Goal: Complete application form: Complete application form

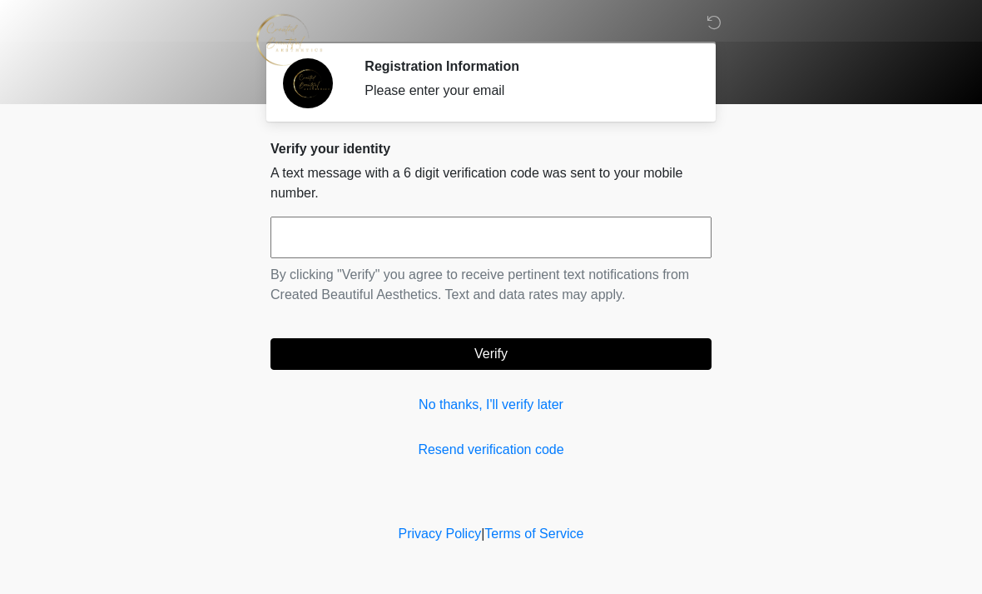
click at [478, 238] on input "text" at bounding box center [491, 237] width 441 height 42
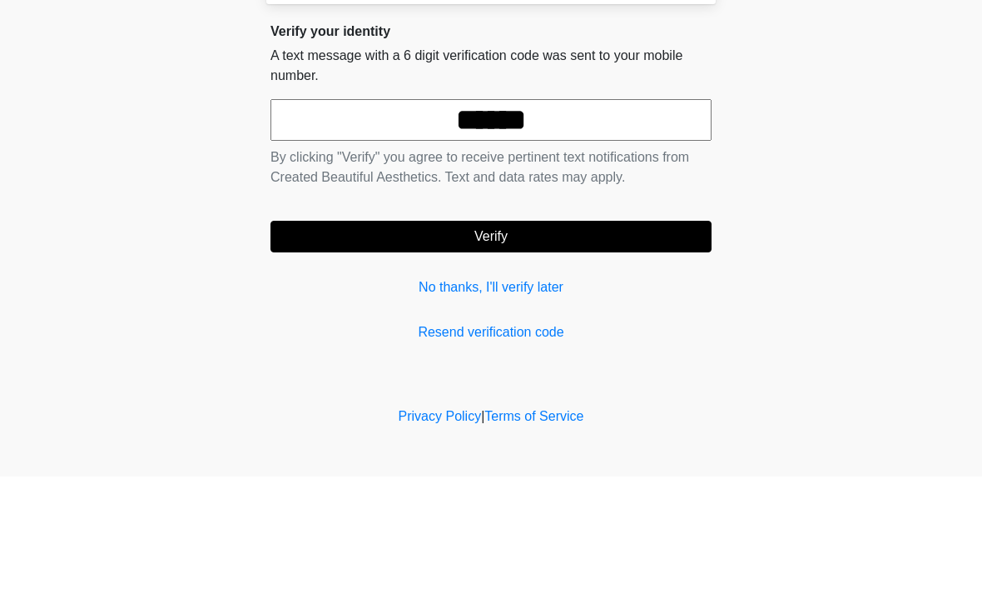
type input "******"
click at [594, 338] on button "Verify" at bounding box center [491, 354] width 441 height 32
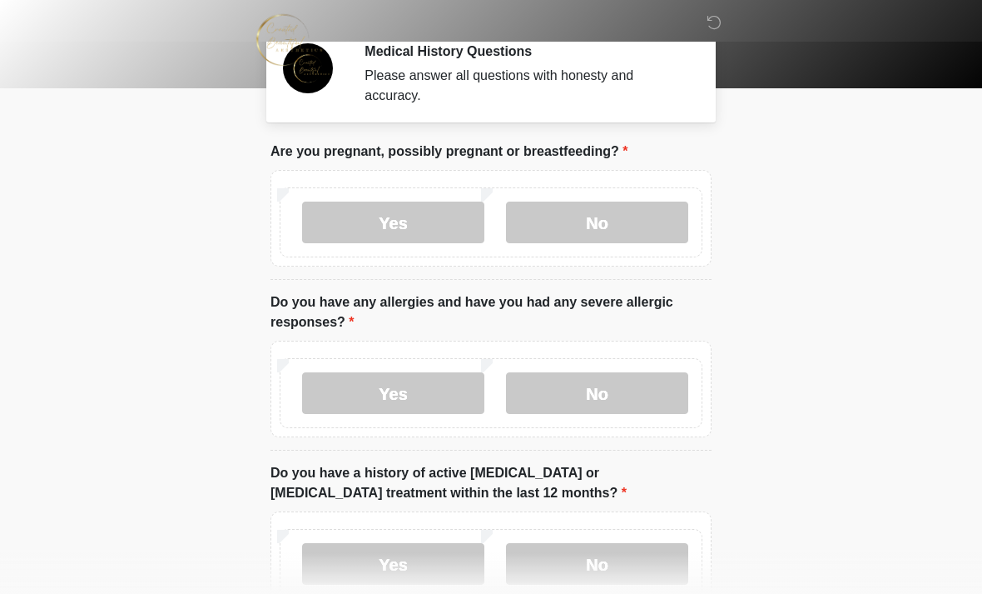
scroll to position [17, 0]
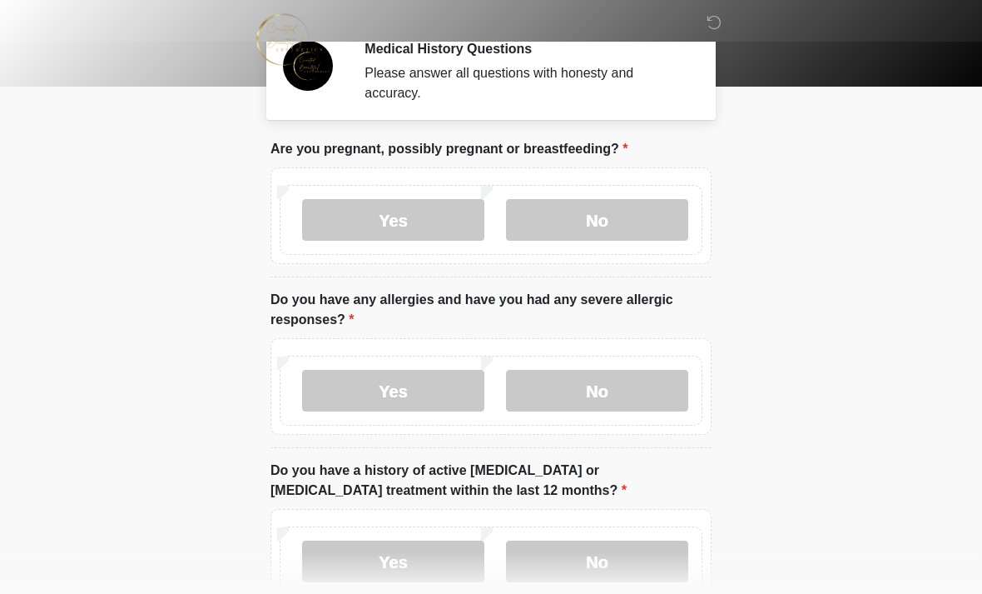
click at [627, 220] on label "No" at bounding box center [597, 221] width 182 height 42
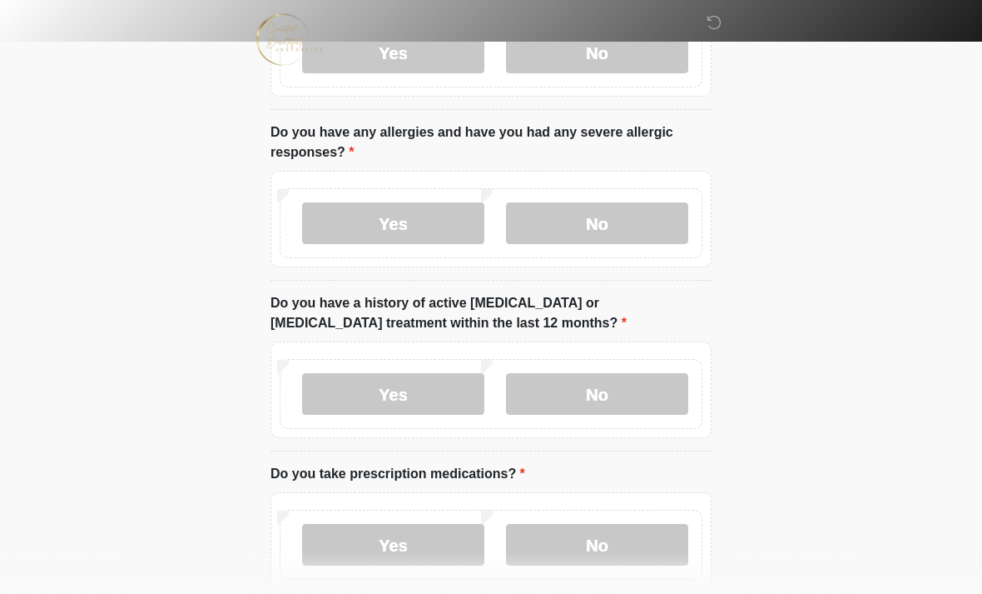
scroll to position [167, 0]
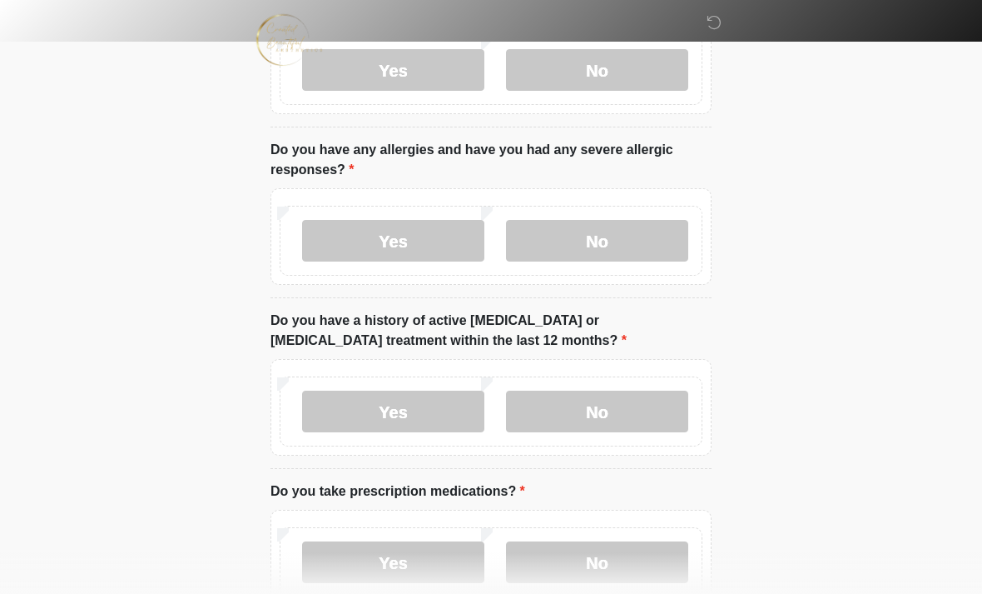
click at [439, 239] on label "Yes" at bounding box center [393, 241] width 182 height 42
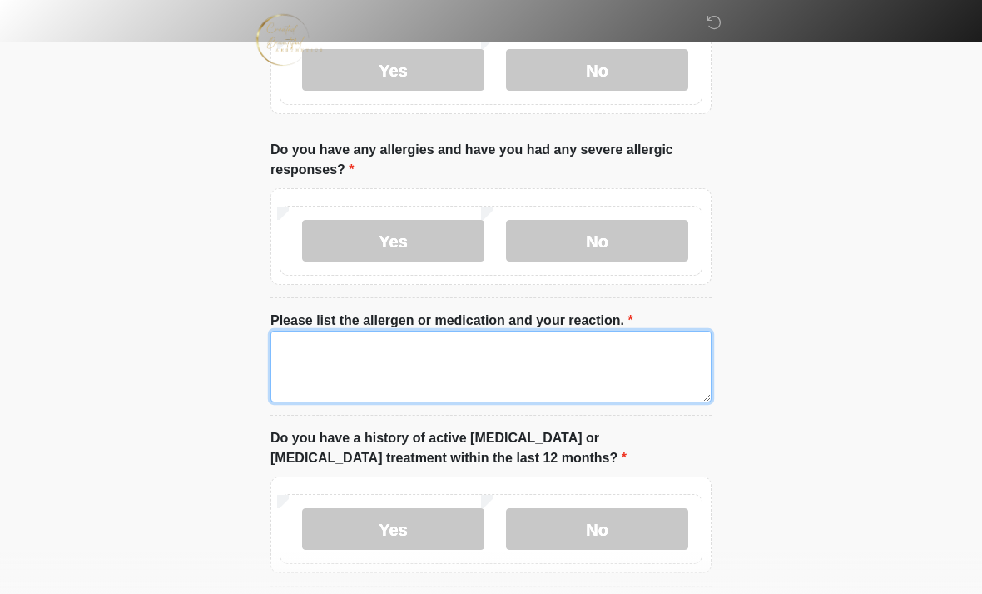
click at [364, 360] on textarea "Please list the allergen or medication and your reaction." at bounding box center [491, 367] width 441 height 72
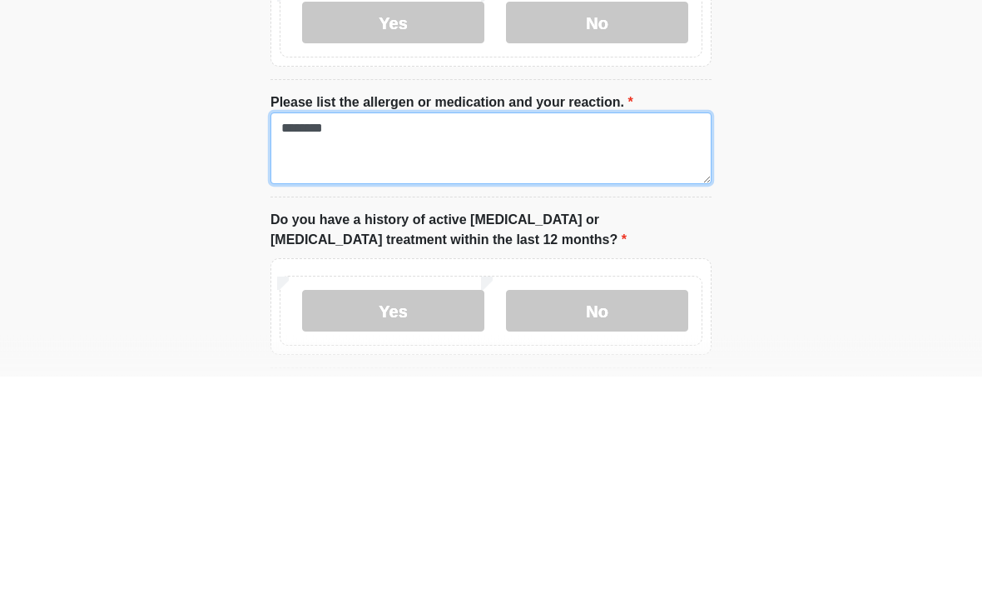
click at [322, 331] on textarea "*******" at bounding box center [491, 367] width 441 height 72
click at [308, 331] on textarea "*******" at bounding box center [491, 367] width 441 height 72
click at [350, 331] on textarea "*******" at bounding box center [491, 367] width 441 height 72
type textarea "**********"
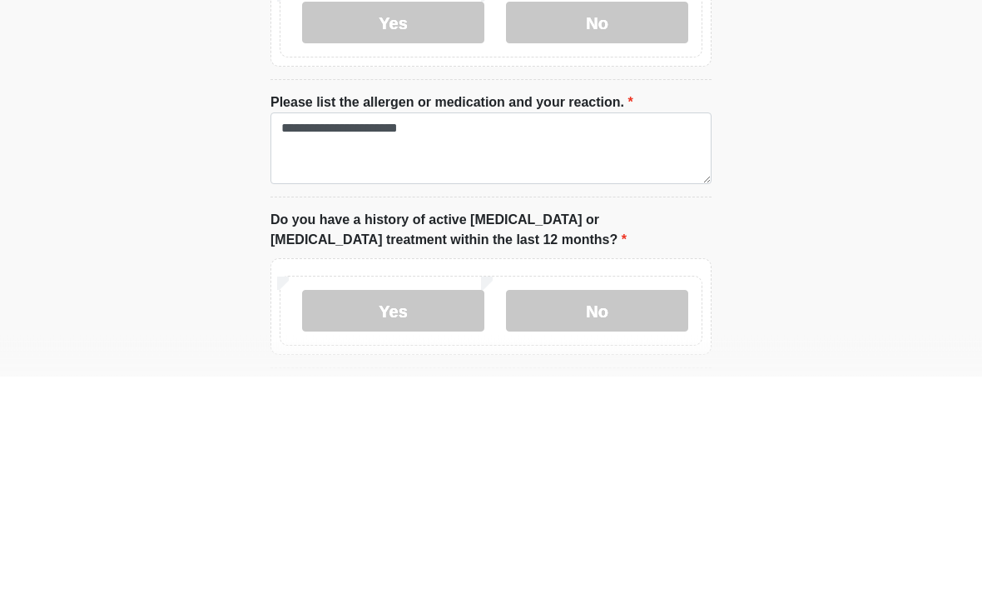
click at [833, 206] on body "‎ ‎ ‎ Medical History Questions Please answer all questions with honesty and ac…" at bounding box center [491, 130] width 982 height 594
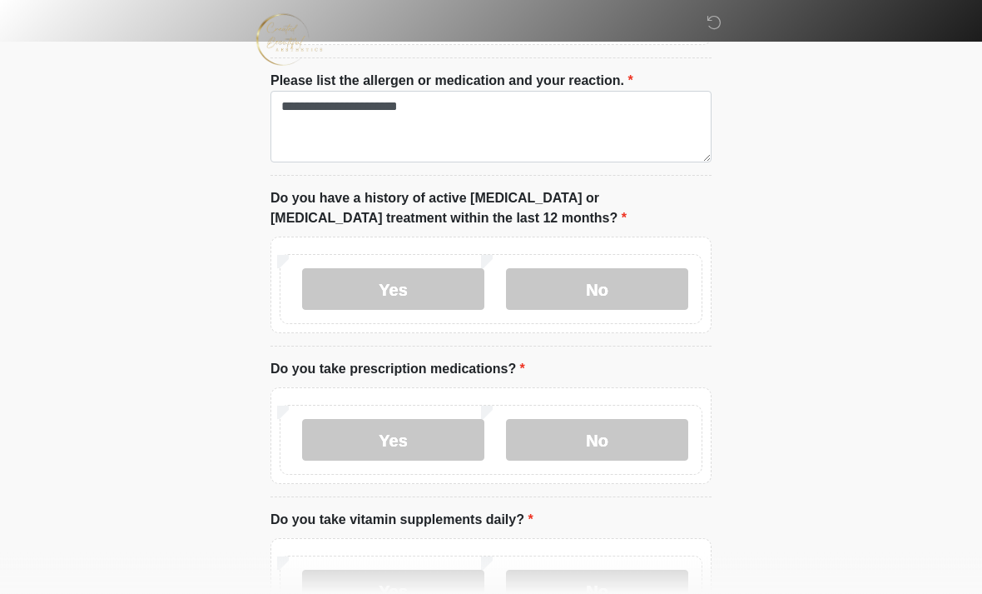
scroll to position [425, 0]
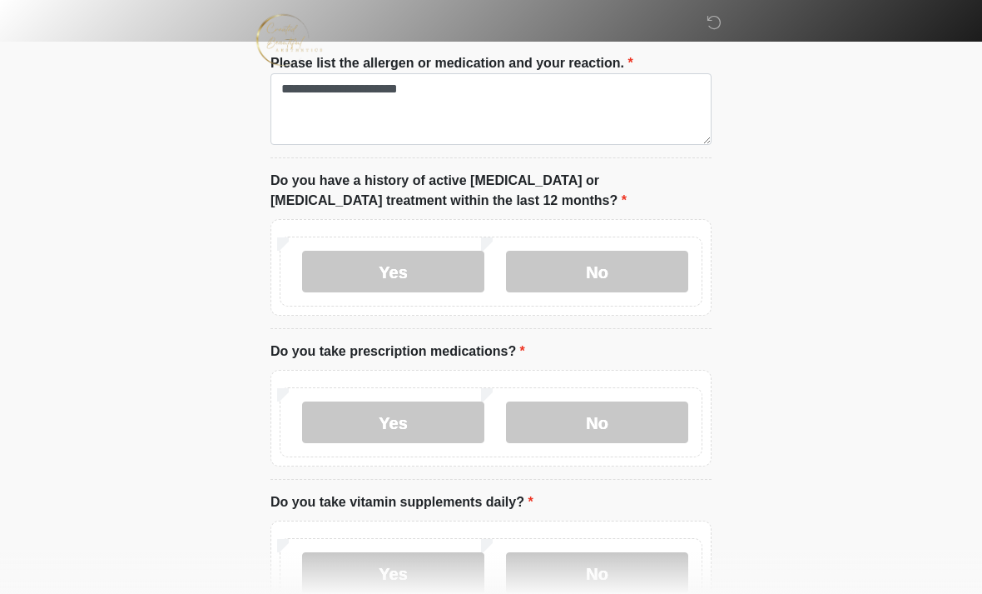
click at [645, 256] on label "No" at bounding box center [597, 272] width 182 height 42
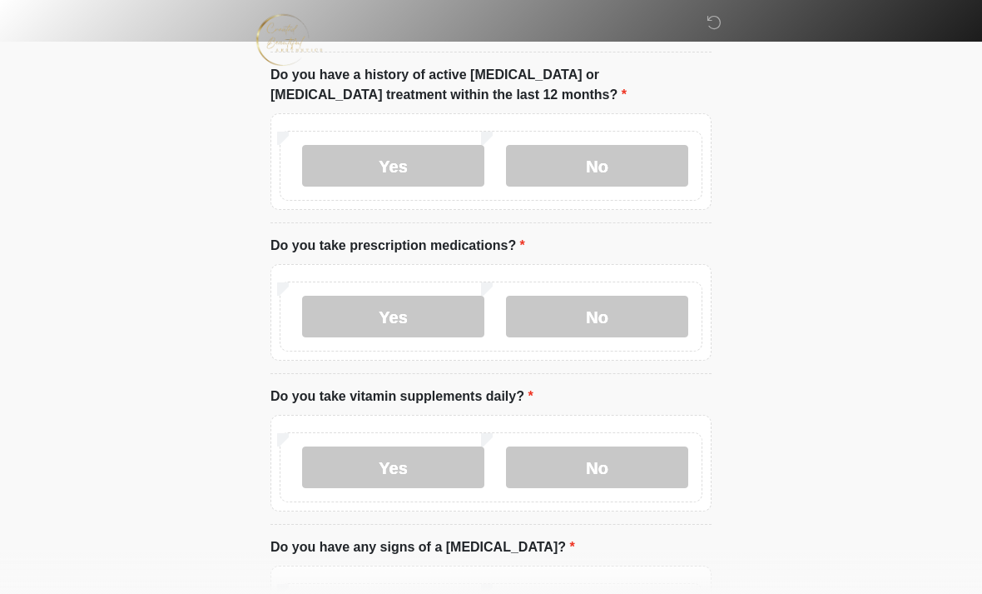
scroll to position [532, 0]
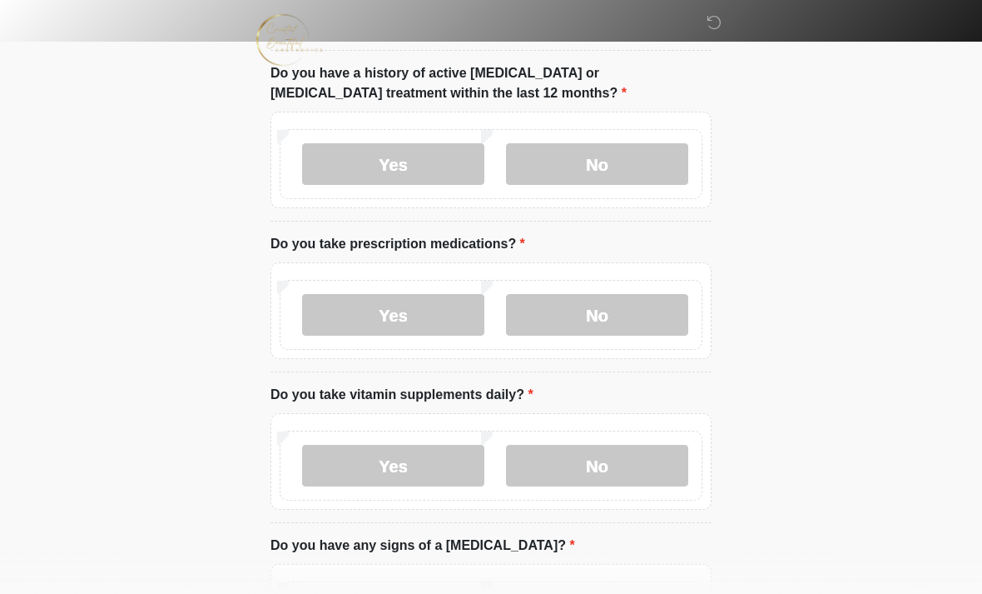
click at [590, 310] on label "No" at bounding box center [597, 315] width 182 height 42
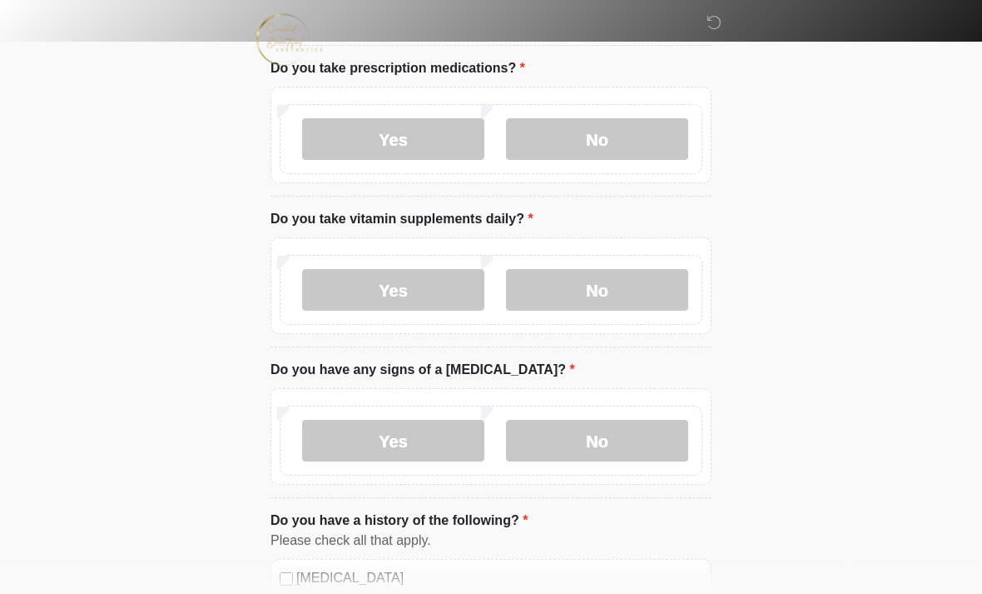
scroll to position [708, 0]
click at [438, 282] on label "Yes" at bounding box center [393, 290] width 182 height 42
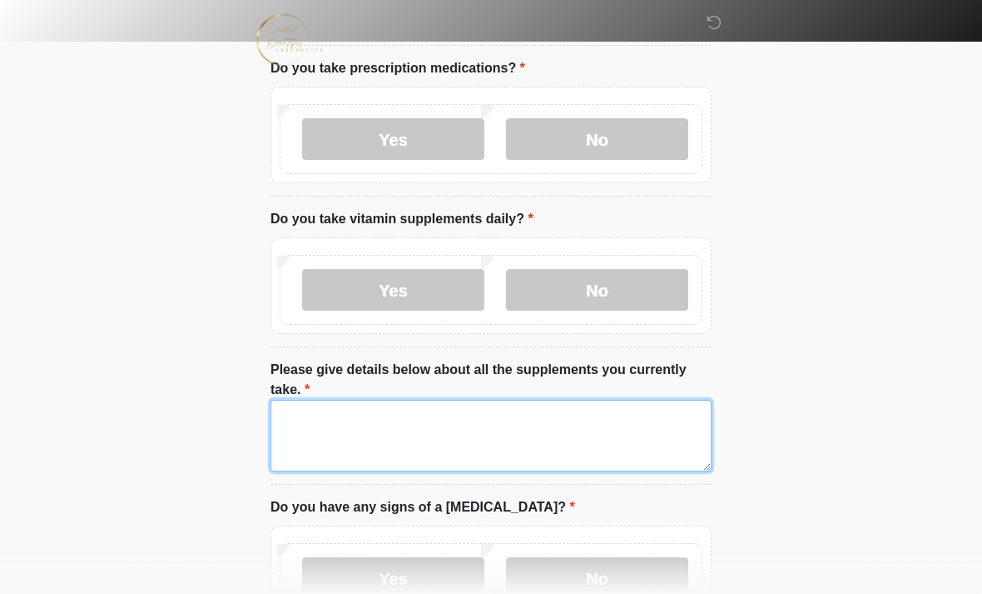
click at [436, 426] on textarea "Please give details below about all the supplements you currently take." at bounding box center [491, 436] width 441 height 72
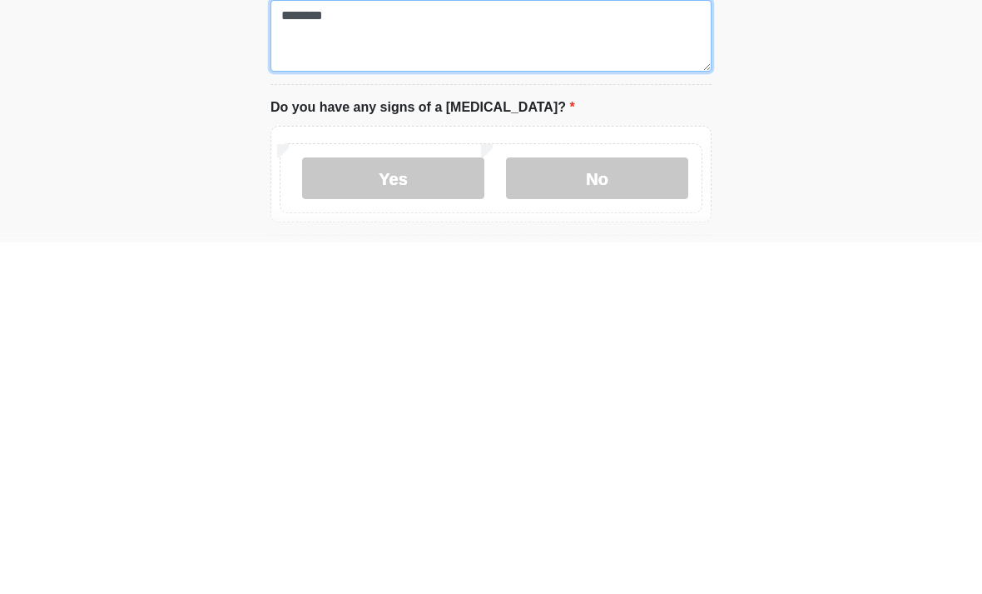
scroll to position [756, 0]
type textarea "********"
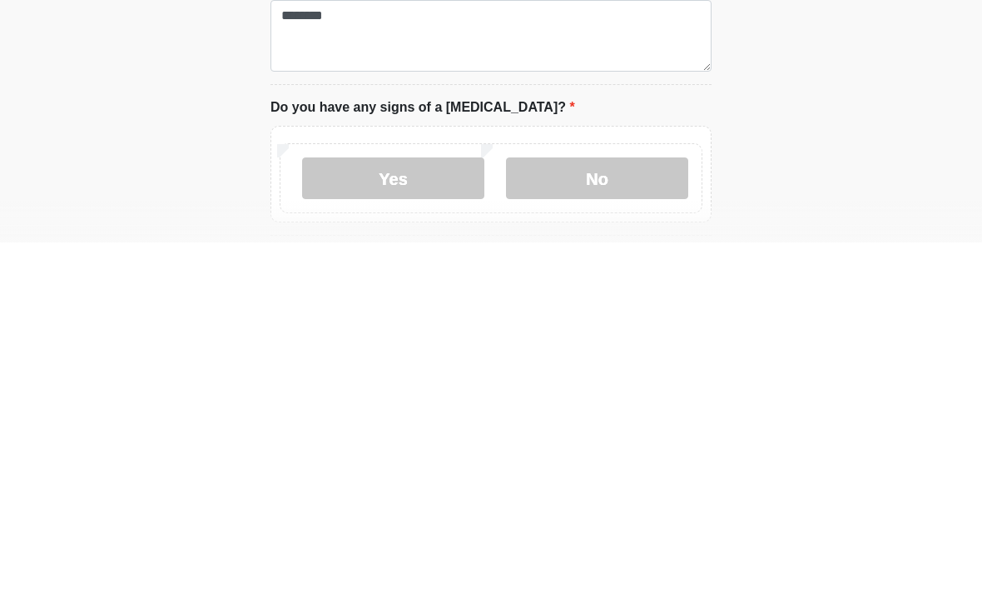
click at [626, 509] on label "No" at bounding box center [597, 530] width 182 height 42
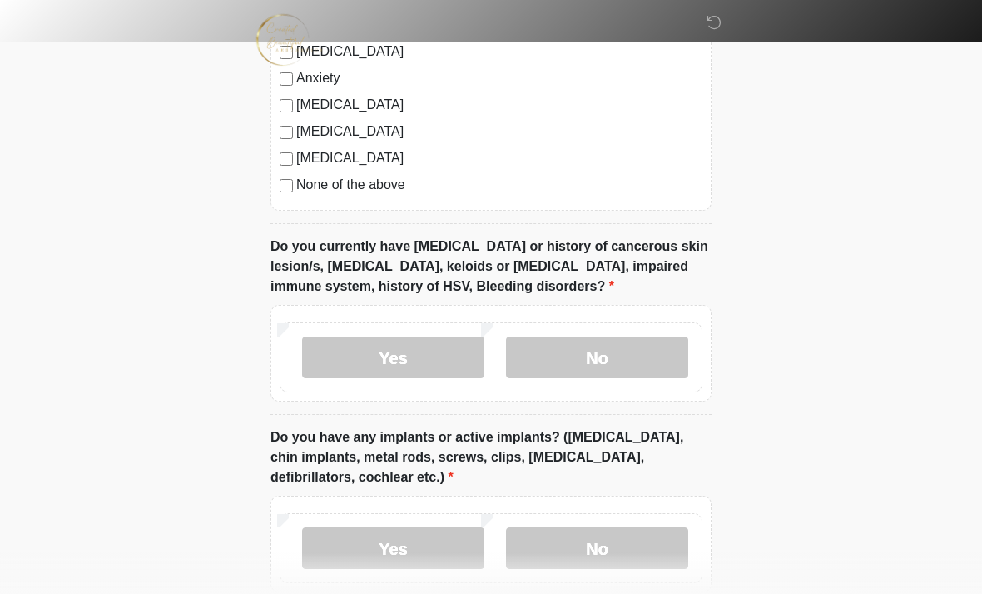
scroll to position [1533, 0]
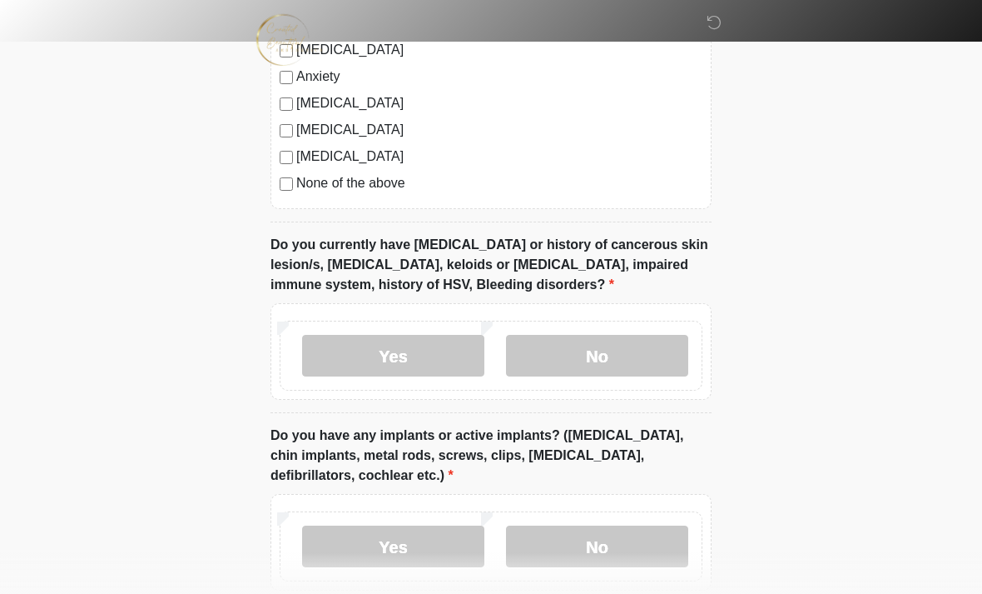
click at [638, 357] on label "No" at bounding box center [597, 356] width 182 height 42
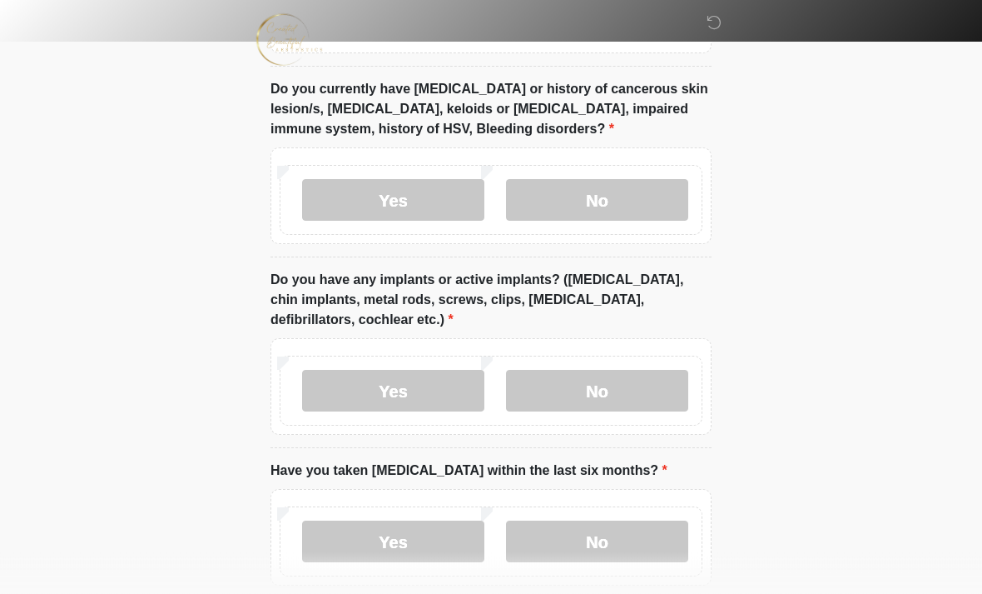
click at [624, 395] on label "No" at bounding box center [597, 391] width 182 height 42
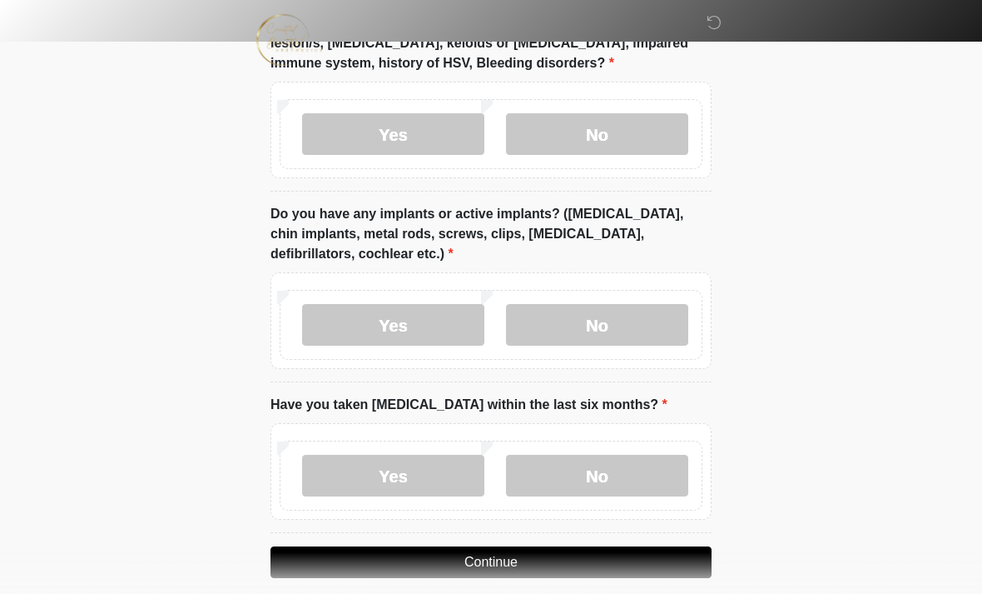
scroll to position [1770, 0]
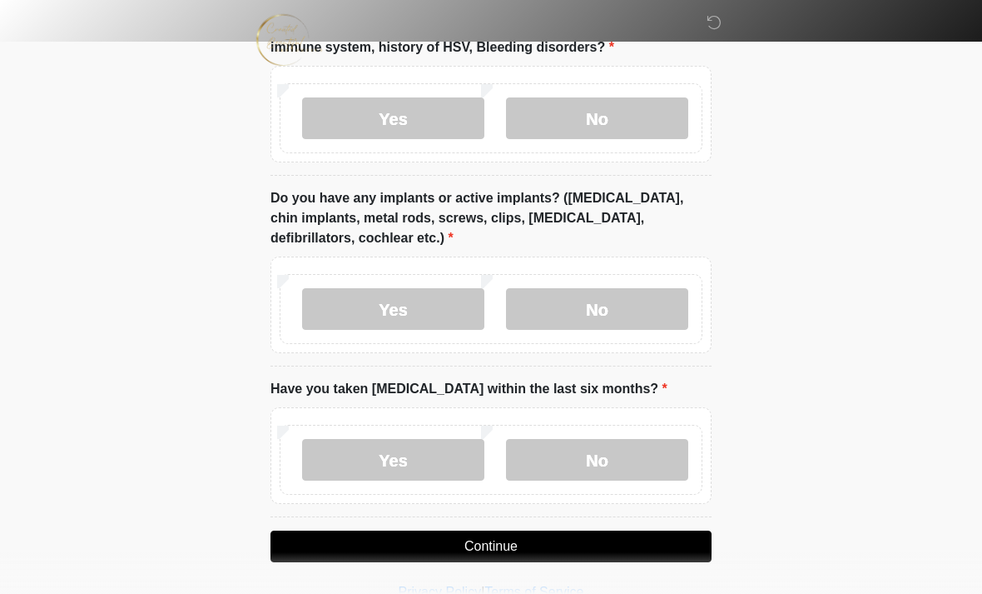
click at [619, 461] on label "No" at bounding box center [597, 460] width 182 height 42
click at [634, 544] on button "Continue" at bounding box center [491, 546] width 441 height 32
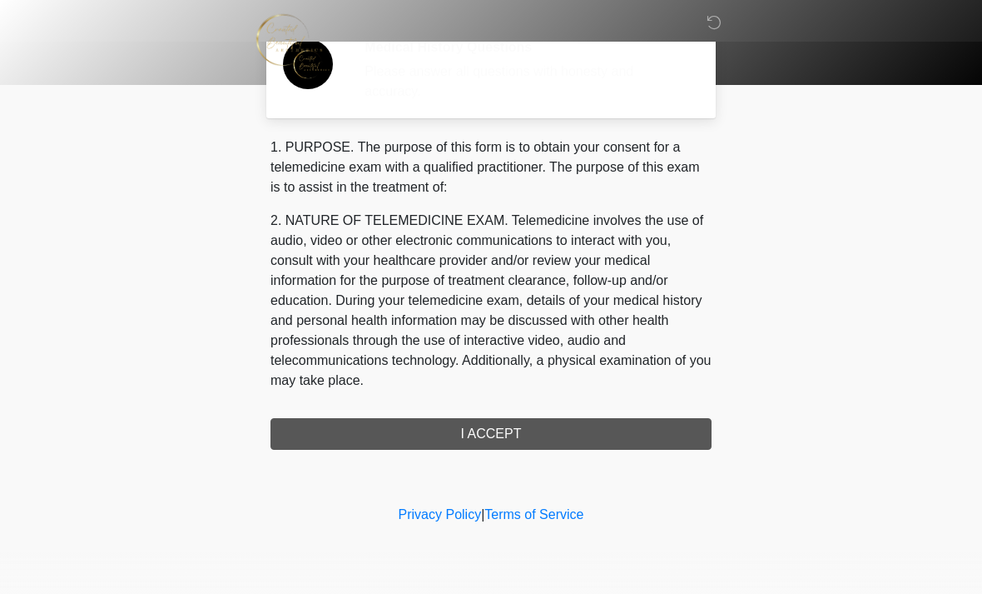
scroll to position [0, 0]
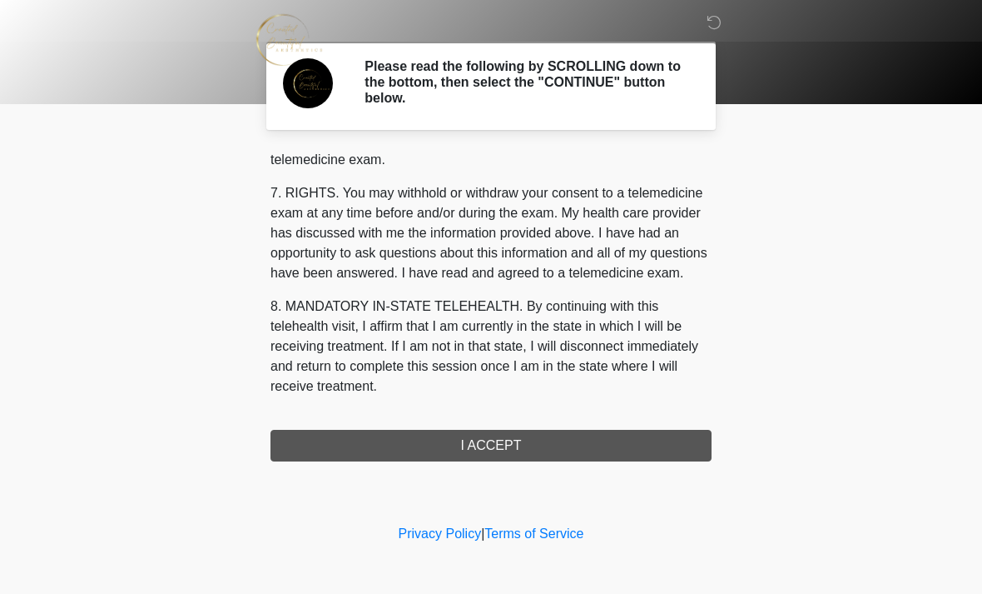
click at [530, 443] on button "I ACCEPT" at bounding box center [491, 446] width 441 height 32
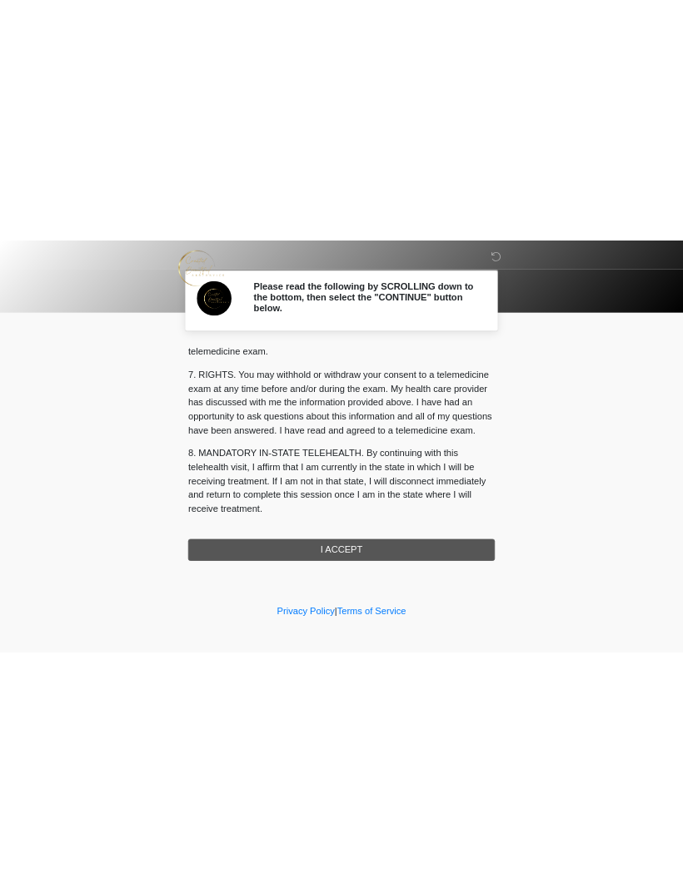
scroll to position [725, 0]
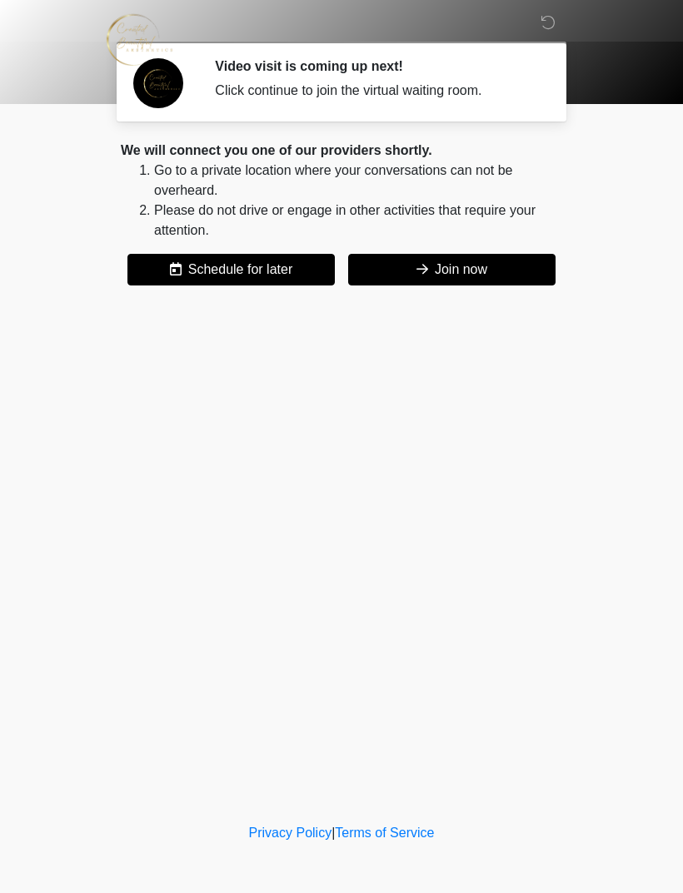
click at [506, 264] on button "Join now" at bounding box center [451, 270] width 207 height 32
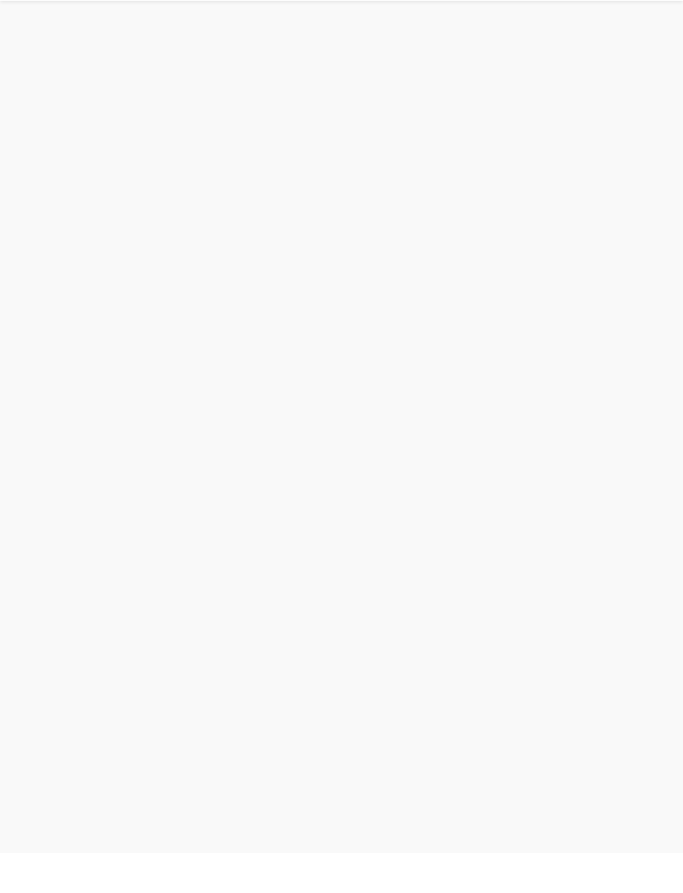
scroll to position [5, 0]
